Goal: Task Accomplishment & Management: Complete application form

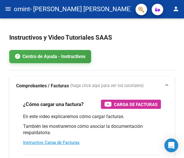
click at [7, 9] on mat-icon "menu" at bounding box center [8, 8] width 7 height 7
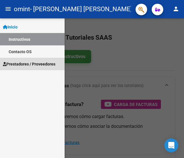
click at [19, 64] on span "Prestadores / Proveedores" at bounding box center [29, 64] width 52 height 6
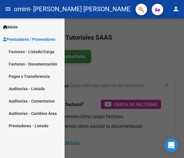
click at [43, 51] on link "Facturas - Listado/Carga" at bounding box center [32, 52] width 65 height 12
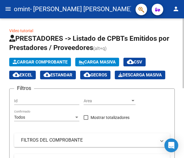
click at [37, 62] on span "Cargar Comprobante" at bounding box center [40, 62] width 55 height 5
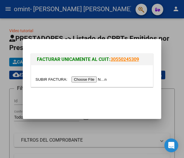
click at [84, 81] on input "file" at bounding box center [71, 80] width 73 height 6
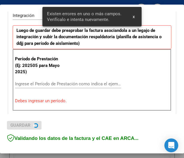
scroll to position [158, 0]
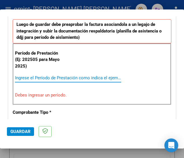
click at [52, 77] on input "Ingrese el Período de Prestación como indica el ejemplo" at bounding box center [40, 78] width 50 height 5
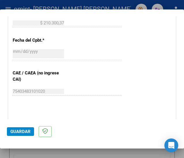
scroll to position [324, 0]
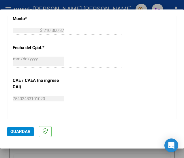
type input "202509"
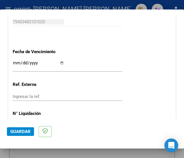
scroll to position [411, 0]
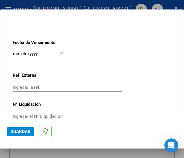
click at [60, 54] on input "Ingresar la fecha" at bounding box center [38, 56] width 51 height 9
click at [22, 132] on span "Guardar" at bounding box center [20, 131] width 20 height 5
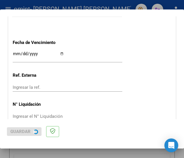
scroll to position [0, 0]
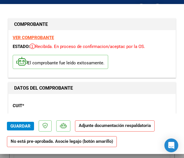
click at [87, 129] on p "Adjunte documentación respaldatoria" at bounding box center [115, 126] width 80 height 11
click at [85, 126] on strong "Adjunte documentación respaldatoria" at bounding box center [115, 125] width 72 height 5
click at [90, 127] on strong "Adjunte documentación respaldatoria" at bounding box center [115, 125] width 72 height 5
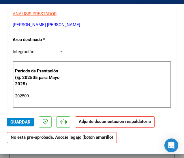
scroll to position [110, 0]
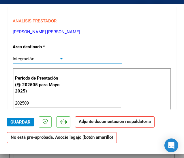
click at [59, 60] on div at bounding box center [61, 59] width 5 height 5
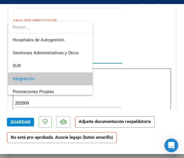
scroll to position [0, 0]
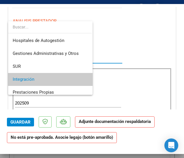
click at [56, 78] on span "Integración" at bounding box center [50, 79] width 75 height 13
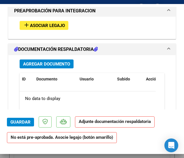
scroll to position [542, 0]
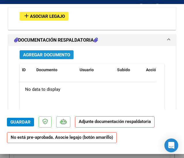
click at [56, 53] on span "Agregar Documento" at bounding box center [46, 54] width 47 height 5
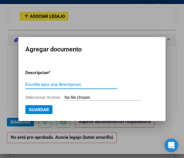
click at [43, 85] on input "Escriba aquí una descripcion" at bounding box center [71, 84] width 92 height 5
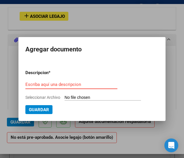
click at [48, 84] on input "Escriba aquí una descripcion" at bounding box center [71, 84] width 92 height 5
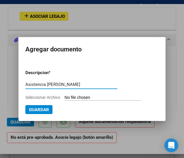
type input "Asistencia [PERSON_NAME]"
click at [72, 97] on input "Seleccionar Archivo" at bounding box center [103, 97] width 76 height 5
click at [46, 86] on input "Asistencia [PERSON_NAME]" at bounding box center [71, 84] width 92 height 5
click at [50, 98] on span "Seleccionar Archivo" at bounding box center [42, 97] width 35 height 5
click at [65, 98] on input "Seleccionar Archivo" at bounding box center [103, 97] width 76 height 5
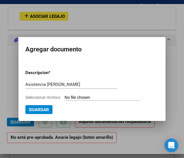
type input "C:\fakepath\Asist [PERSON_NAME] [DATE].pdf"
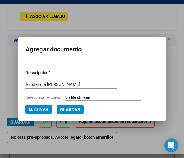
click at [71, 111] on span "Guardar" at bounding box center [70, 109] width 20 height 5
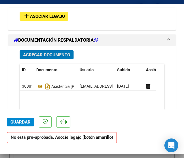
click at [21, 124] on span "Guardar" at bounding box center [20, 122] width 20 height 5
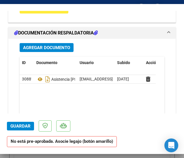
scroll to position [465, 0]
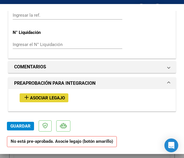
click at [55, 97] on span "Asociar Legajo" at bounding box center [47, 98] width 35 height 5
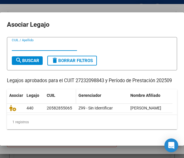
scroll to position [29, 0]
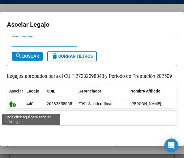
click at [15, 107] on icon at bounding box center [12, 104] width 7 height 6
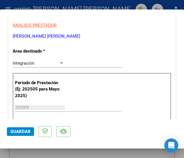
scroll to position [144, 0]
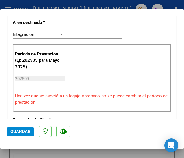
drag, startPoint x: 22, startPoint y: 60, endPoint x: 36, endPoint y: 60, distance: 13.3
click at [36, 60] on p "Período de Prestación (Ej: 202505 para Mayo 2025)" at bounding box center [38, 61] width 46 height 20
click at [15, 79] on input "202509" at bounding box center [40, 78] width 50 height 5
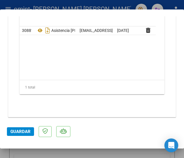
scroll to position [705, 0]
click at [17, 132] on span "Guardar" at bounding box center [20, 131] width 20 height 5
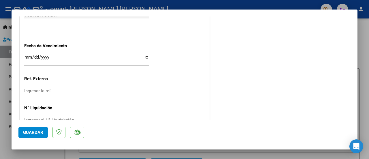
scroll to position [418, 0]
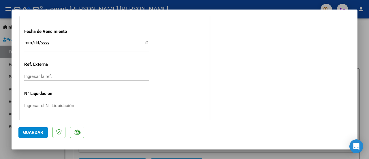
click at [31, 135] on button "Guardar" at bounding box center [32, 132] width 29 height 10
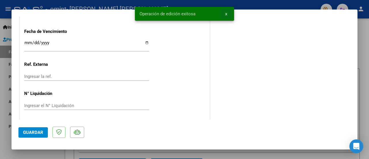
click at [184, 13] on span "x" at bounding box center [226, 13] width 2 height 5
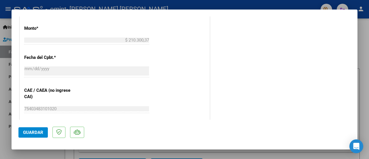
scroll to position [0, 0]
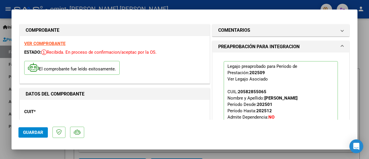
click at [184, 49] on div at bounding box center [184, 79] width 369 height 159
type input "$ 0,00"
